Goal: Information Seeking & Learning: Find specific fact

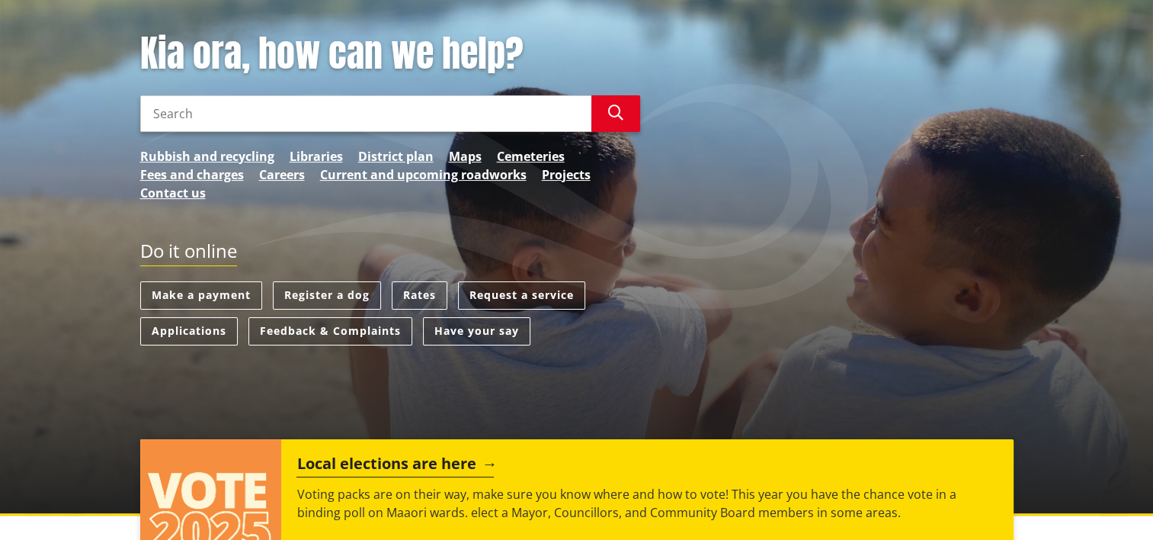
scroll to position [76, 0]
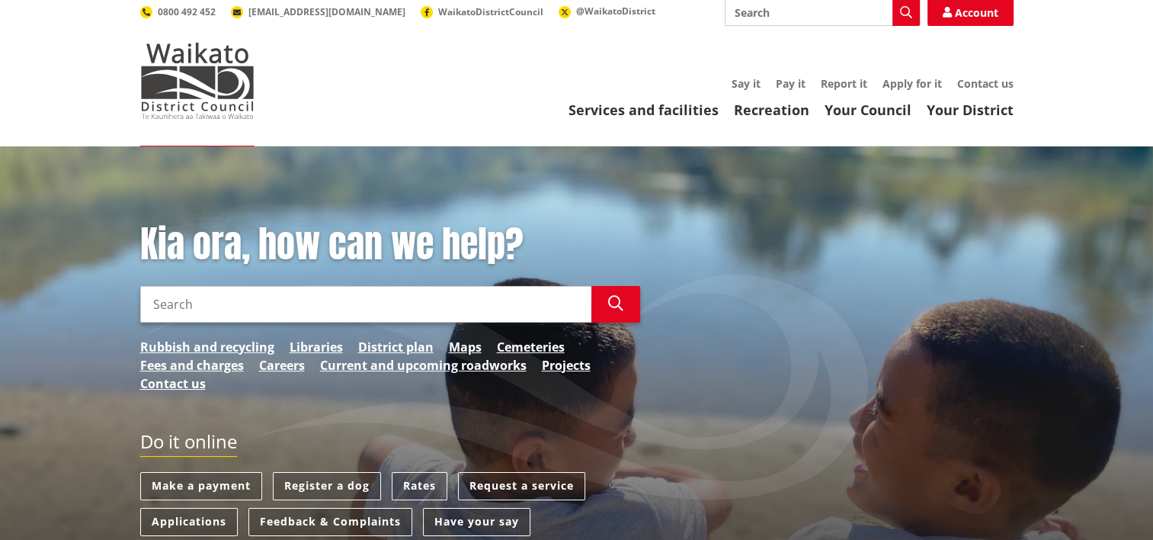
click at [226, 286] on input "Search" at bounding box center [365, 304] width 451 height 37
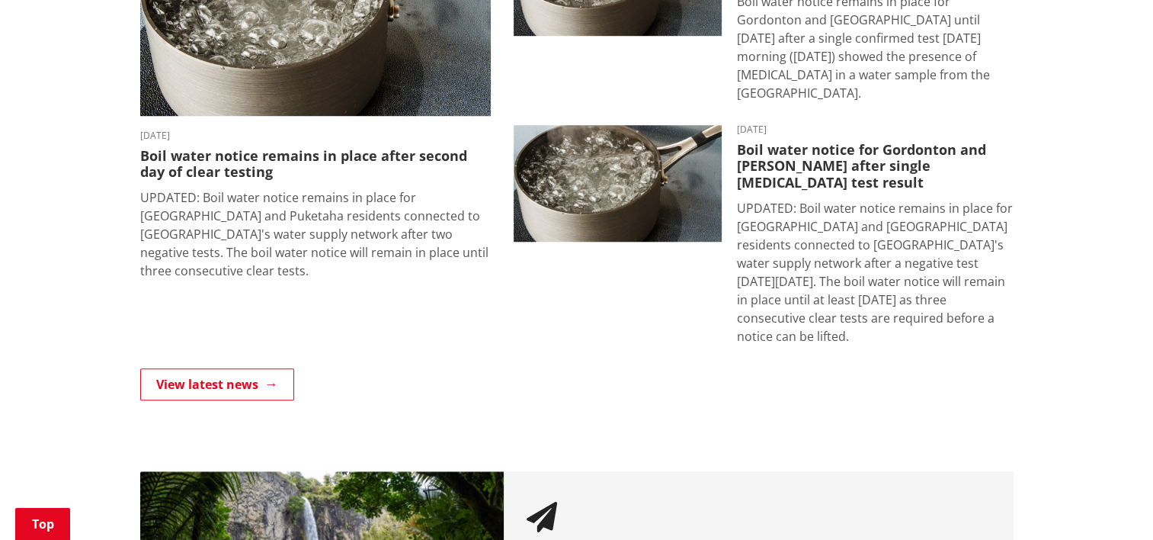
scroll to position [1110, 0]
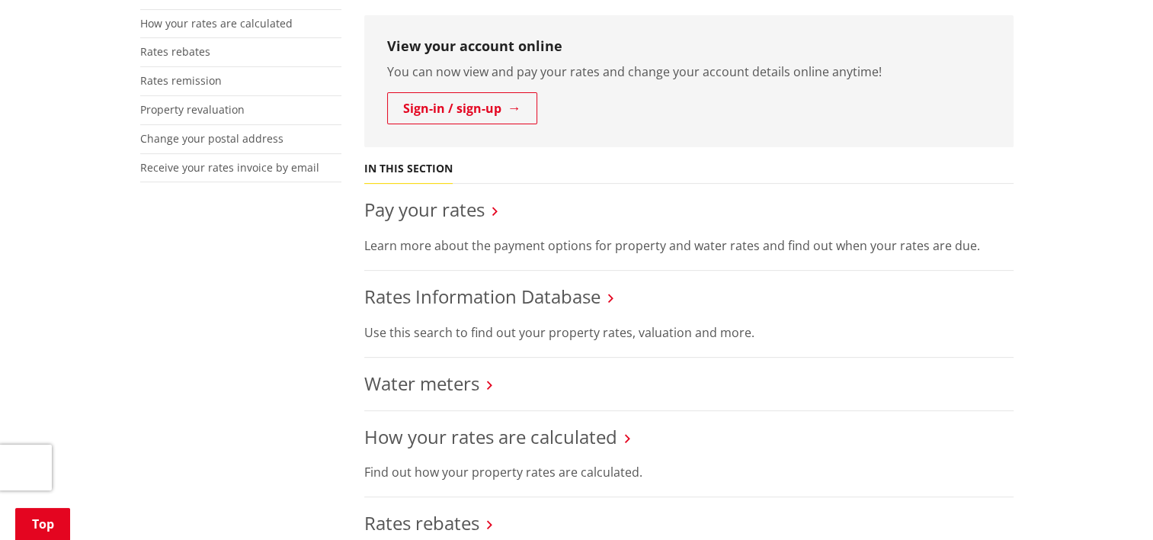
scroll to position [533, 0]
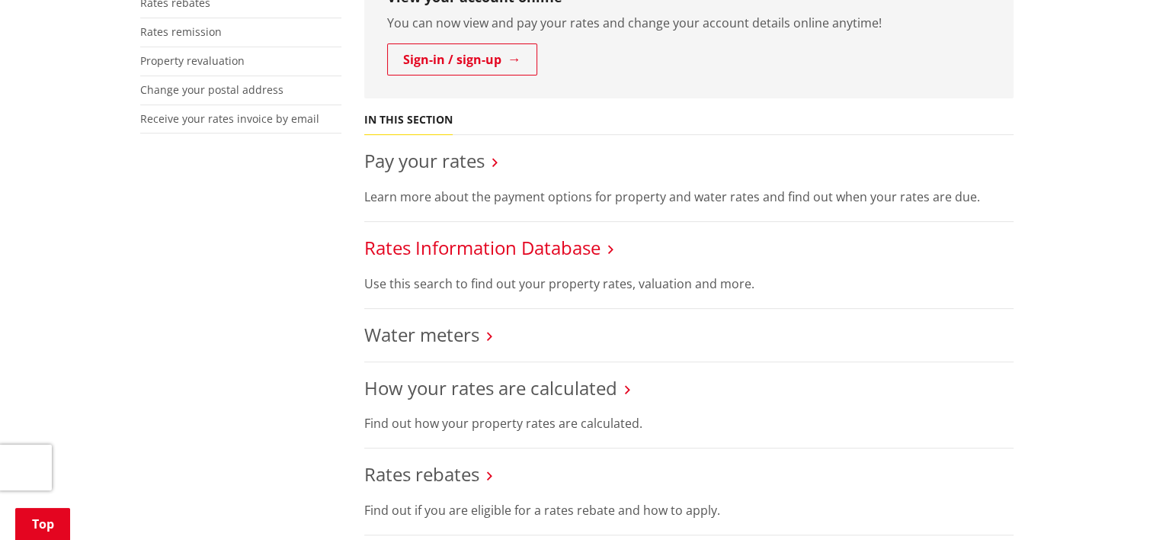
click at [524, 235] on link "Rates Information Database" at bounding box center [482, 247] width 236 height 25
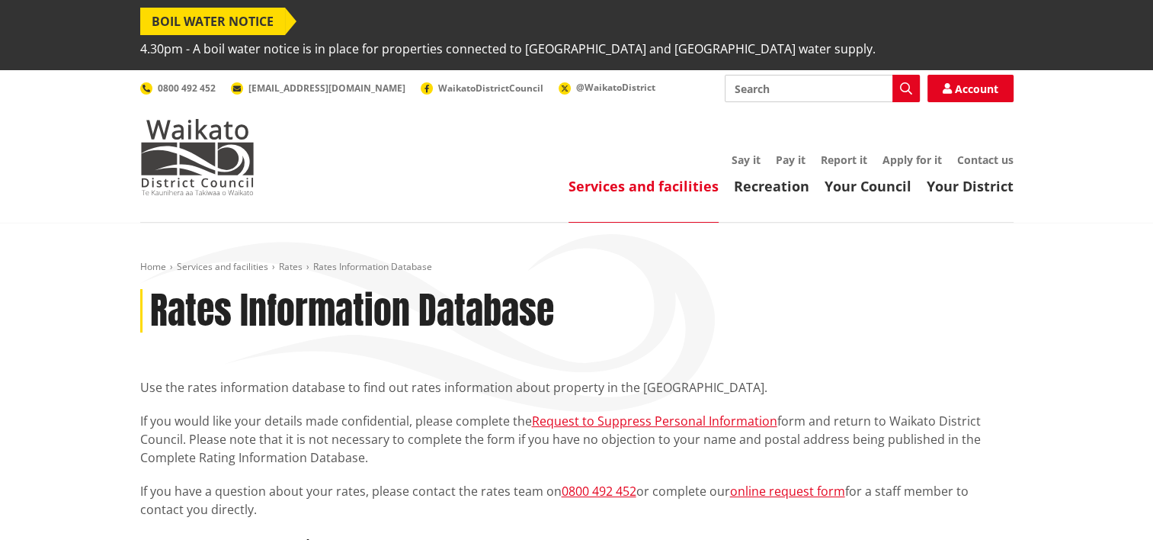
scroll to position [457, 0]
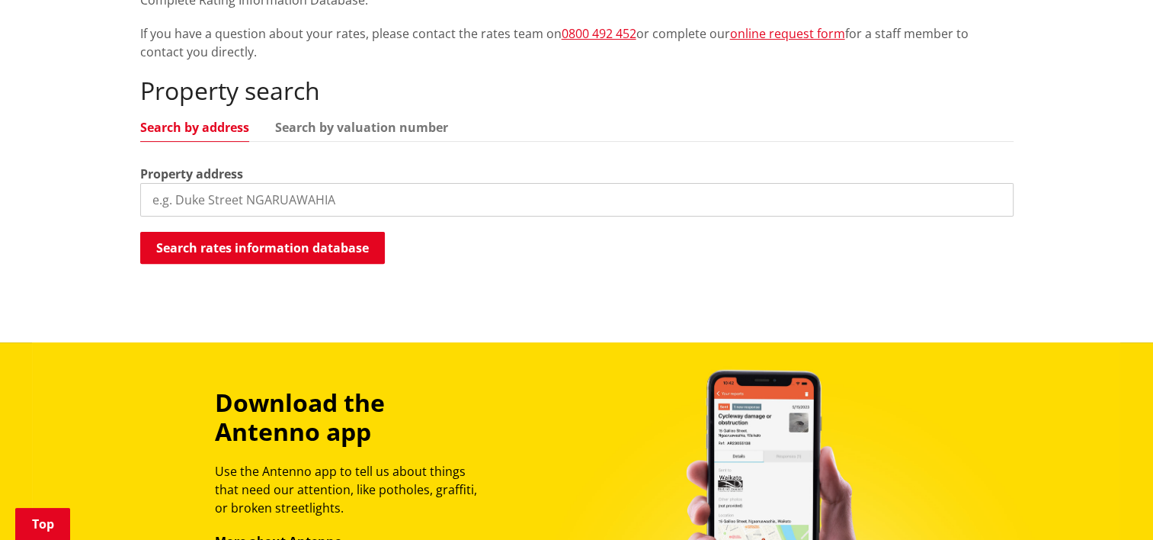
click at [249, 183] on input "search" at bounding box center [576, 200] width 873 height 34
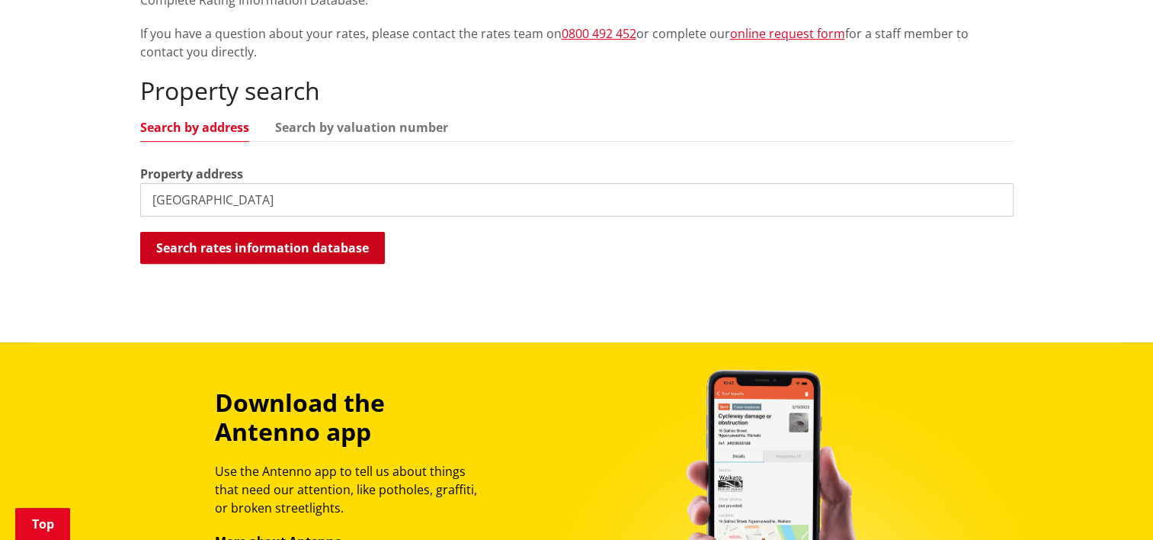
type input "Kopuku Road"
click at [247, 232] on button "Search rates information database" at bounding box center [262, 248] width 245 height 32
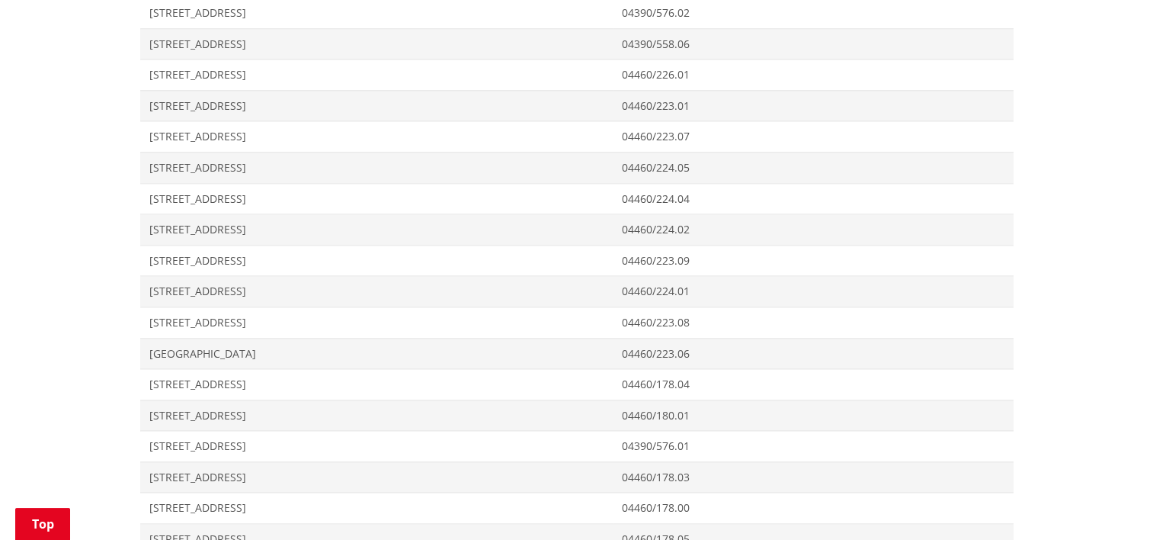
scroll to position [2210, 0]
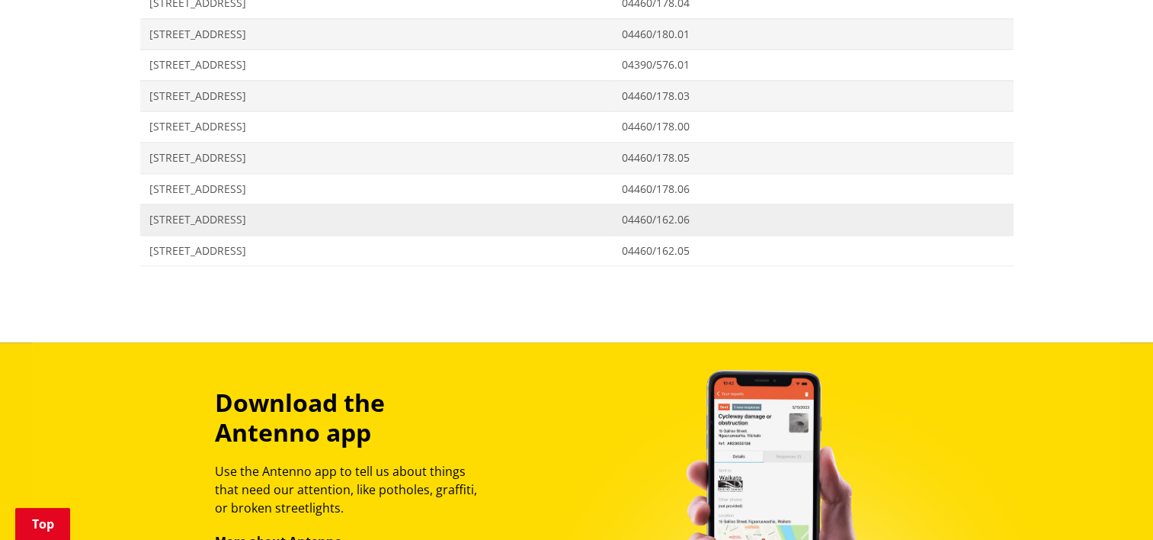
click at [290, 212] on span "933 Kopuku Road KOPUKU" at bounding box center [376, 219] width 455 height 15
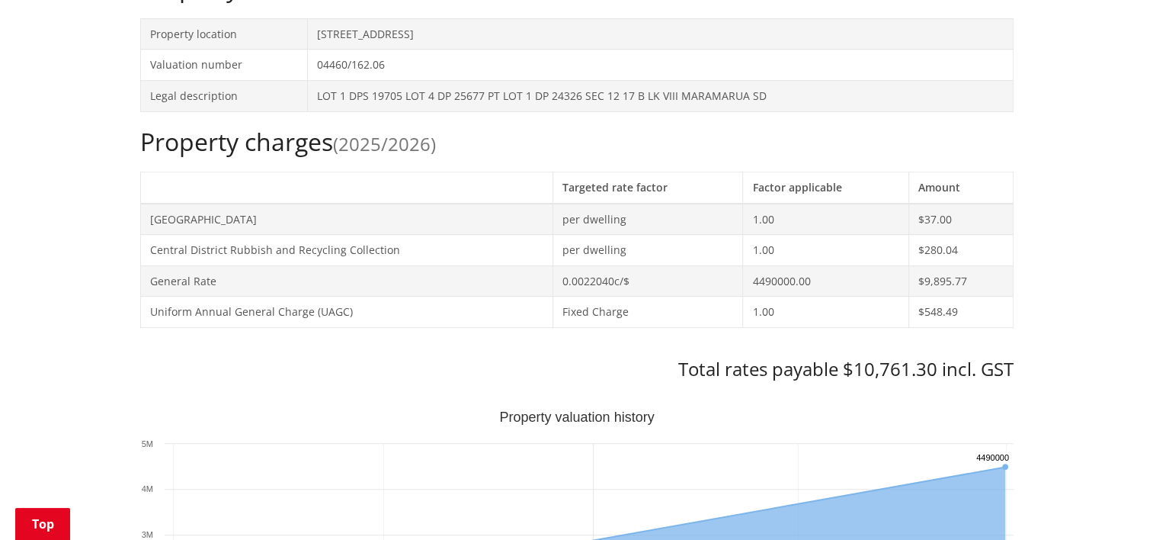
scroll to position [305, 0]
